Goal: Transaction & Acquisition: Purchase product/service

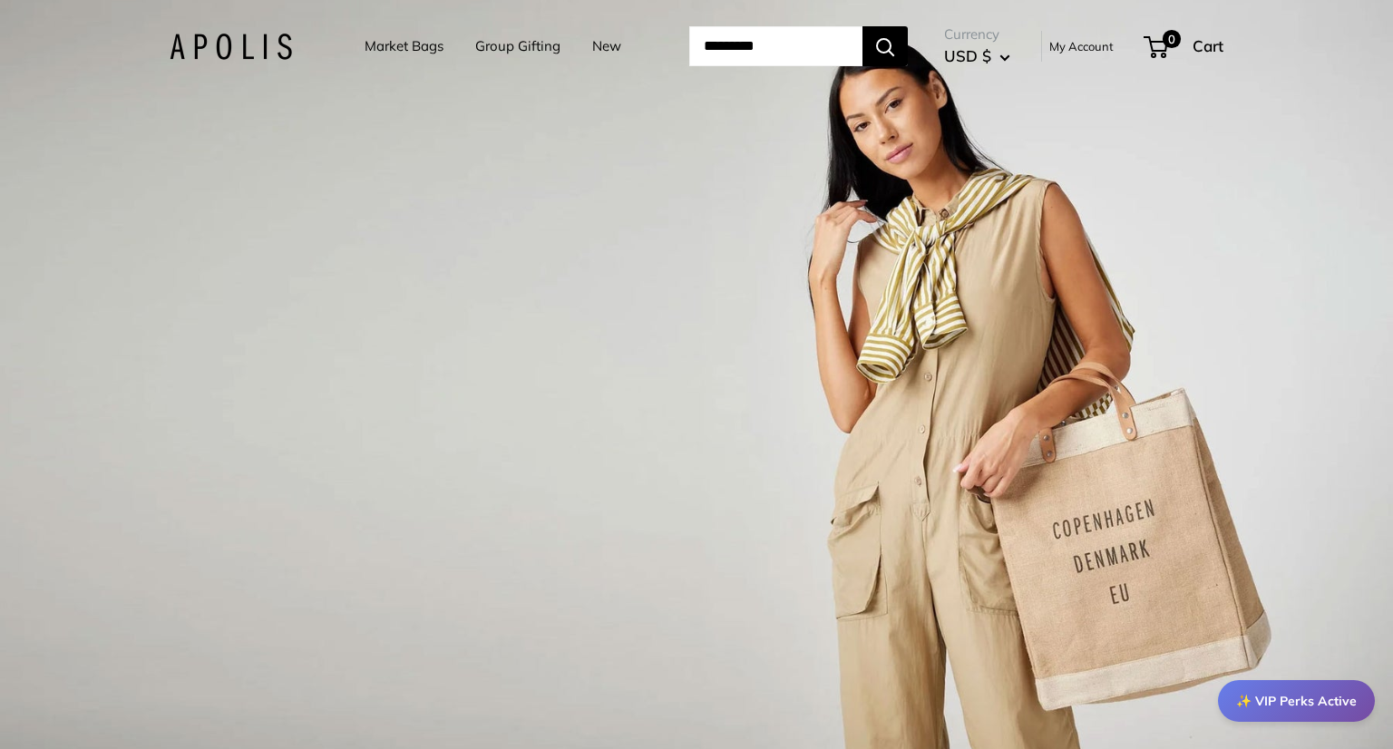
click at [379, 46] on link "Market Bags" at bounding box center [404, 46] width 79 height 25
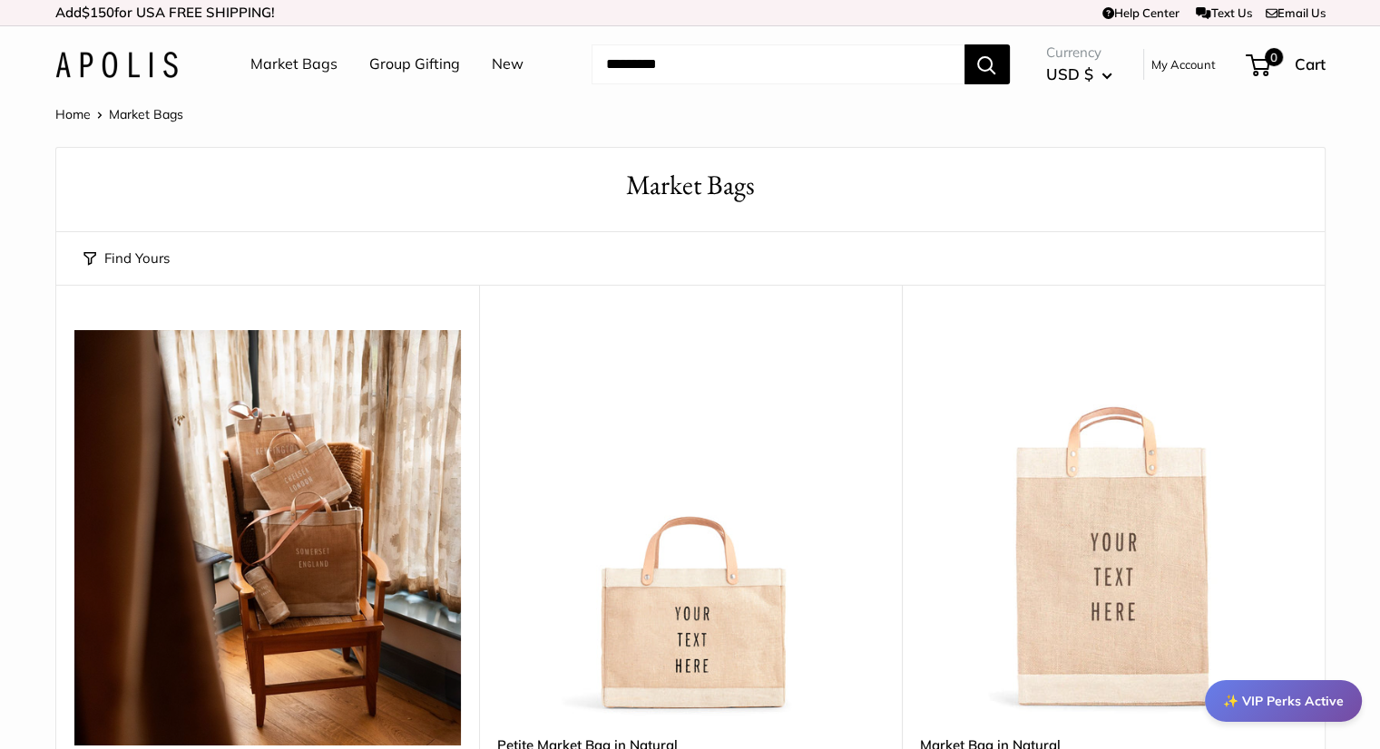
click at [736, 110] on div "Home Market Bags" at bounding box center [690, 114] width 1270 height 24
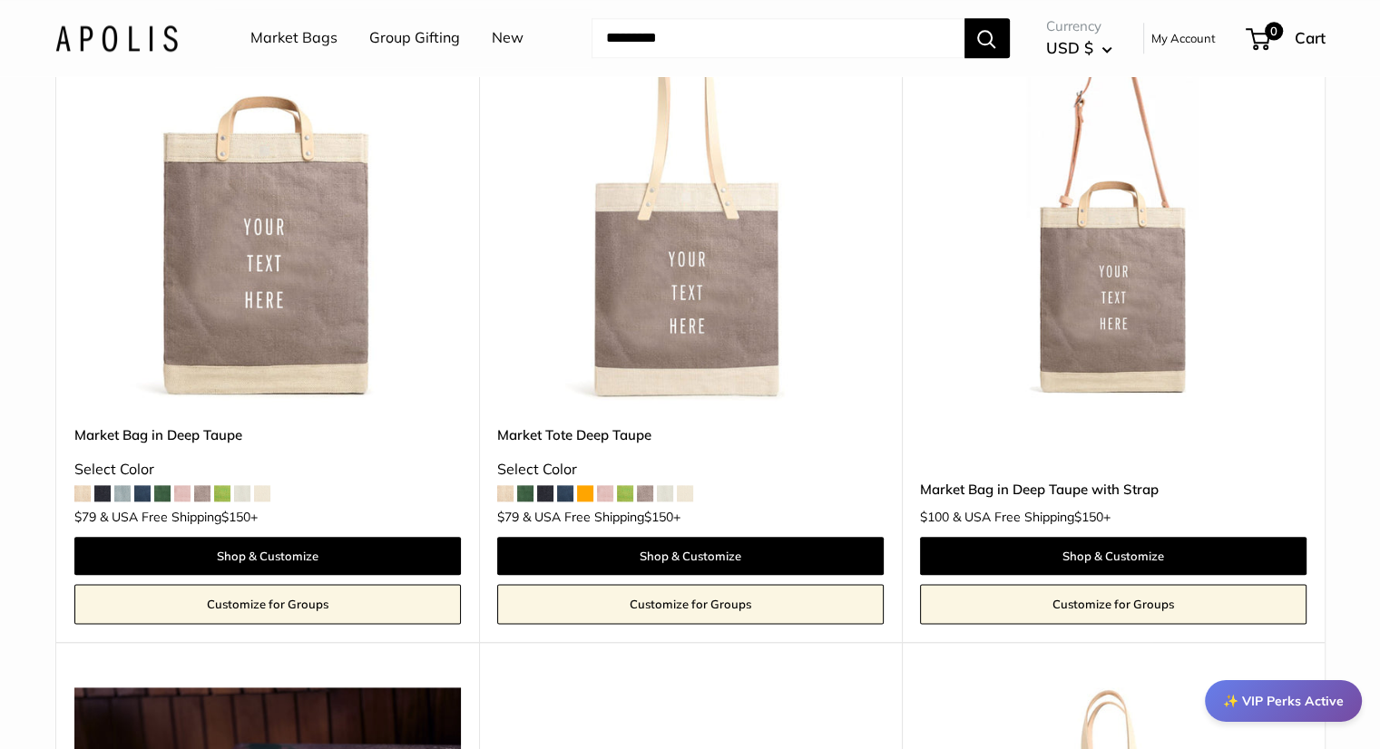
scroll to position [8941, 0]
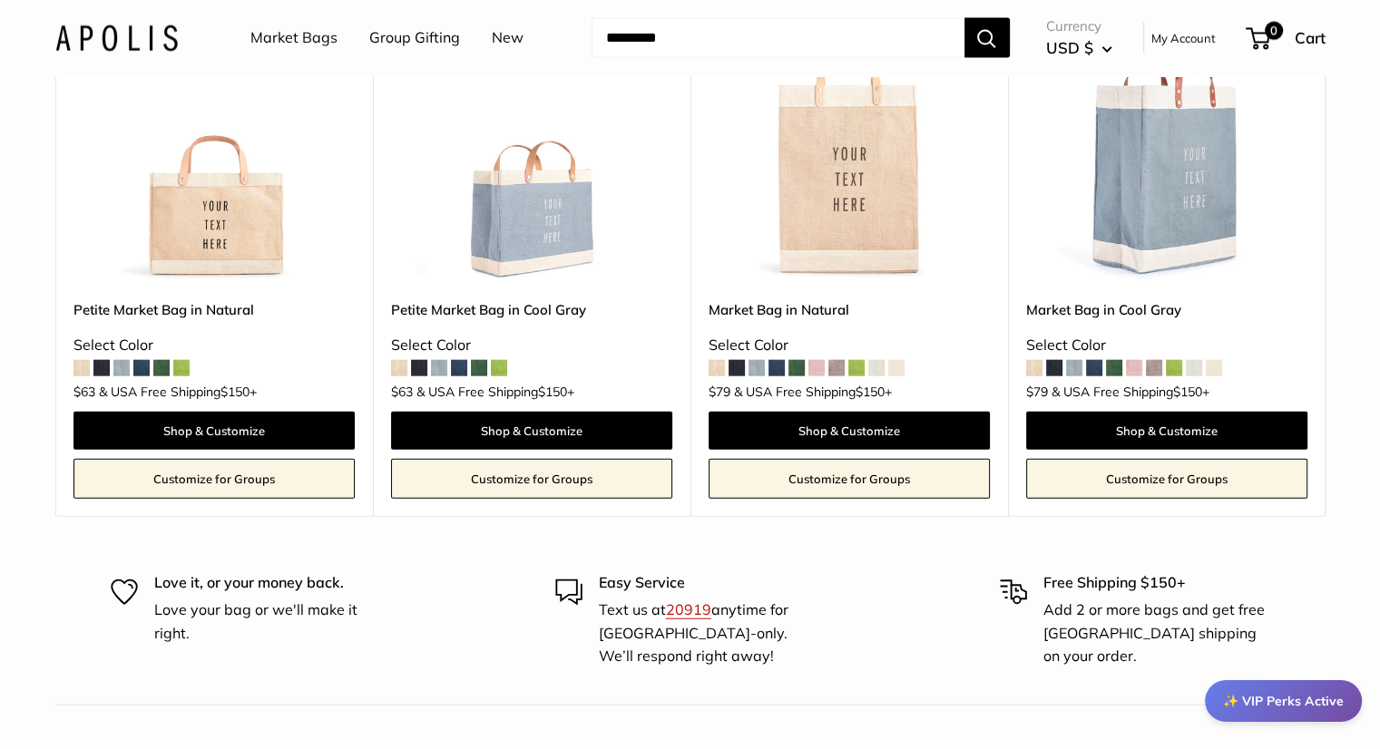
scroll to position [11118, 0]
